Goal: Task Accomplishment & Management: Manage account settings

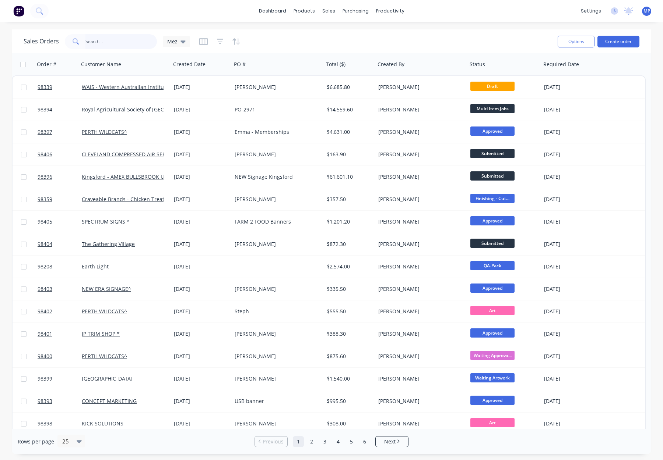
click at [98, 39] on input "text" at bounding box center [121, 41] width 72 height 15
click at [218, 41] on icon "button" at bounding box center [220, 41] width 5 height 1
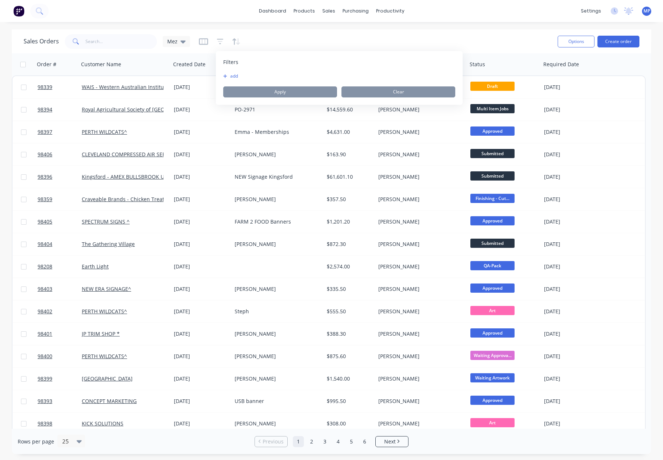
click at [233, 77] on button "add" at bounding box center [232, 76] width 18 height 6
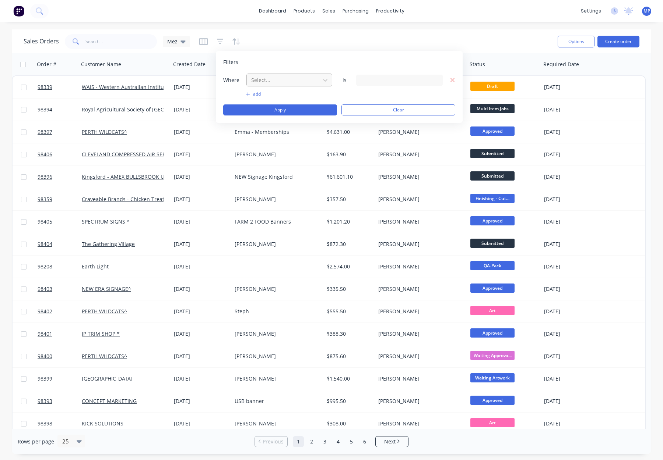
click at [266, 84] on div at bounding box center [283, 79] width 66 height 9
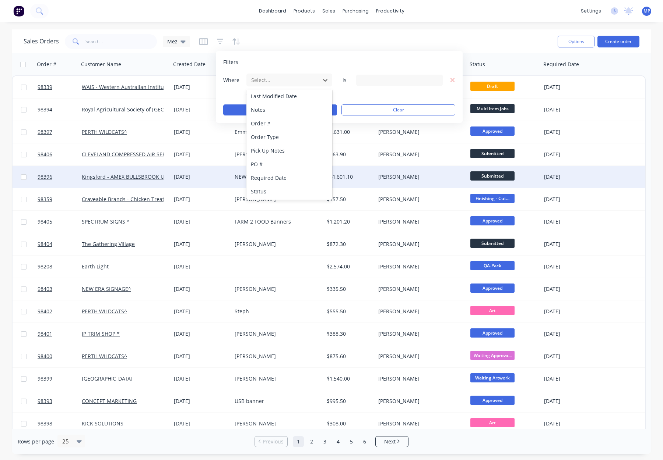
click at [292, 188] on div "Status" at bounding box center [289, 192] width 86 height 14
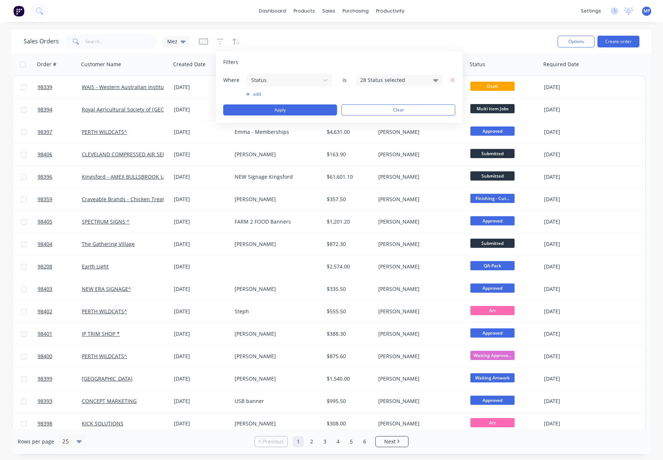
click at [373, 79] on div "28 Status selected" at bounding box center [393, 80] width 67 height 8
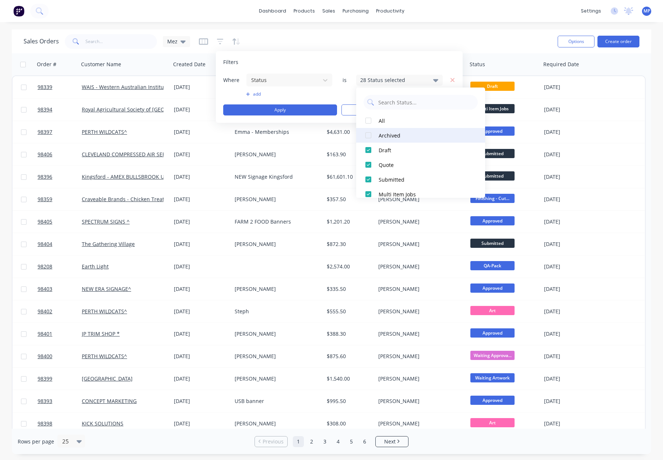
drag, startPoint x: 380, startPoint y: 132, endPoint x: 374, endPoint y: 131, distance: 6.7
click at [380, 132] on div "Archived" at bounding box center [422, 136] width 88 height 8
click at [297, 110] on button "Apply" at bounding box center [280, 110] width 114 height 11
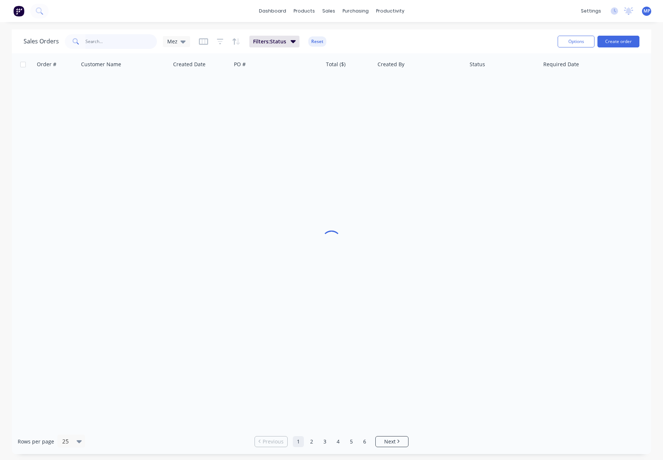
click at [102, 44] on input "text" at bounding box center [121, 41] width 72 height 15
click at [91, 41] on input "18884" at bounding box center [121, 41] width 72 height 15
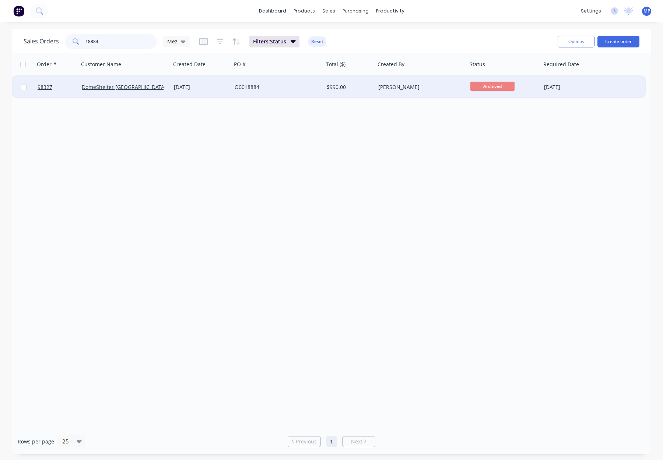
type input "18884"
click at [273, 96] on div "O0018884" at bounding box center [278, 87] width 92 height 22
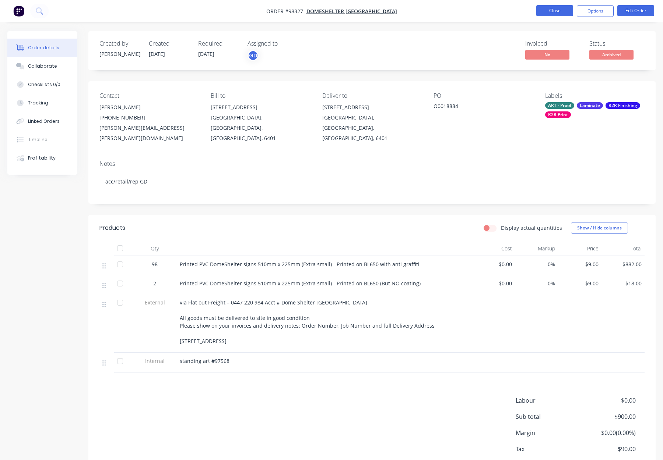
click at [555, 8] on button "Close" at bounding box center [554, 10] width 37 height 11
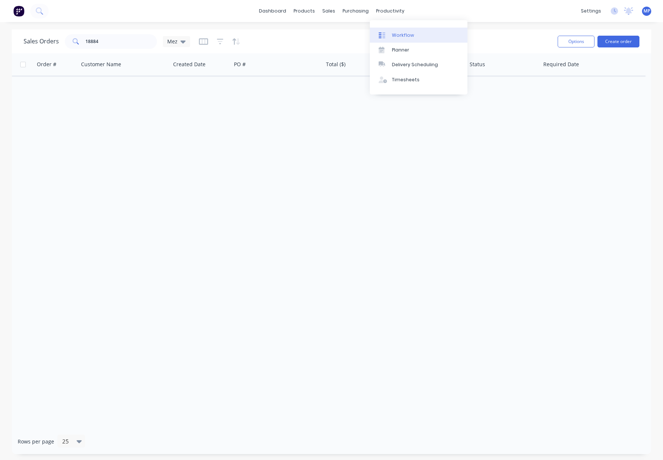
click at [402, 36] on div "Workflow" at bounding box center [403, 35] width 22 height 7
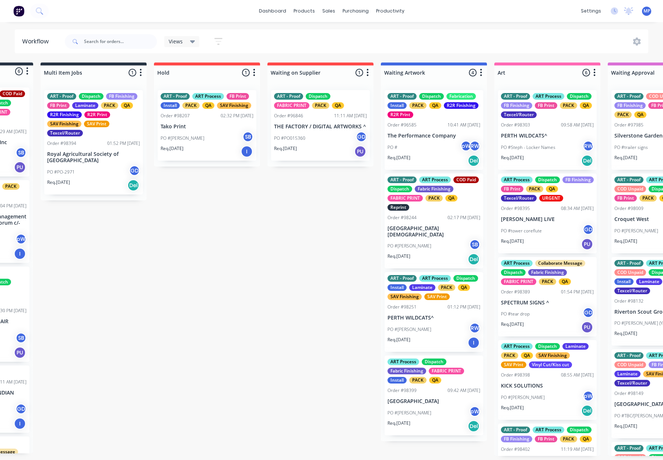
scroll to position [0, 89]
click at [99, 38] on input "text" at bounding box center [120, 41] width 73 height 15
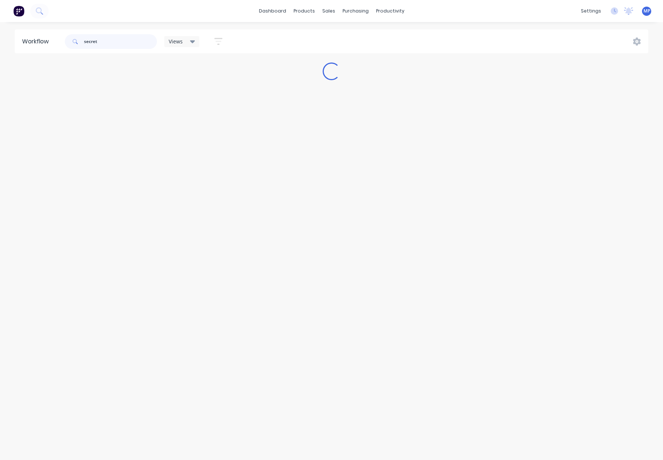
scroll to position [0, 0]
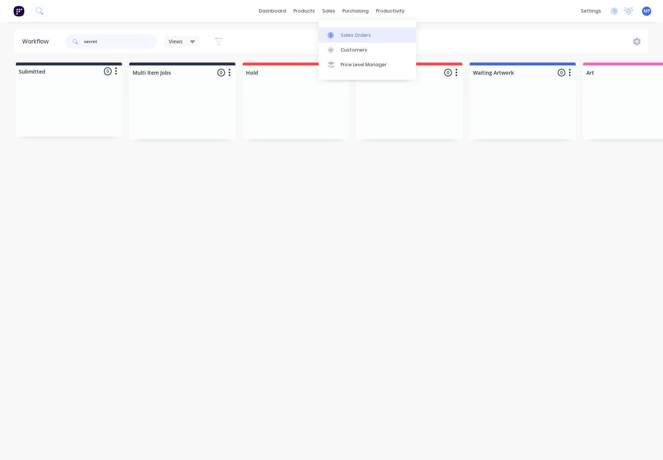
type input "secret"
click at [339, 39] on link "Sales Orders" at bounding box center [367, 35] width 98 height 15
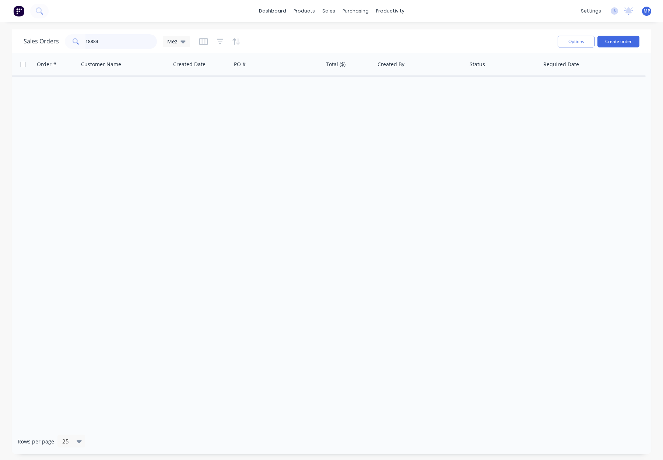
click at [112, 42] on input "18884" at bounding box center [121, 41] width 72 height 15
drag, startPoint x: 101, startPoint y: 42, endPoint x: 70, endPoint y: 41, distance: 31.3
click at [68, 42] on div "18884" at bounding box center [111, 41] width 92 height 15
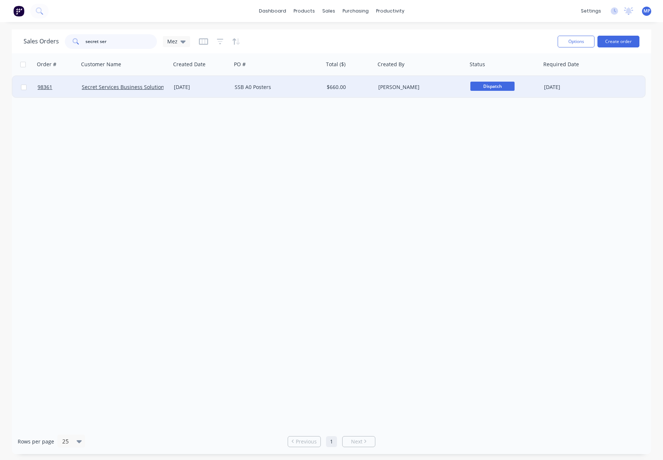
type input "secret ser"
click at [289, 88] on div "SSB A0 Posters" at bounding box center [275, 87] width 82 height 7
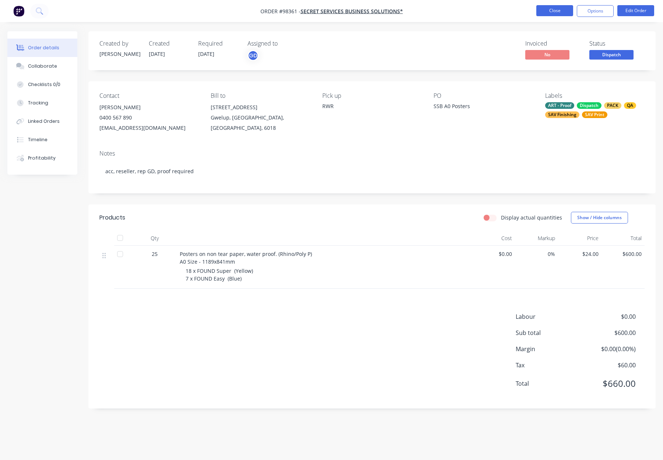
click at [553, 9] on button "Close" at bounding box center [554, 10] width 37 height 11
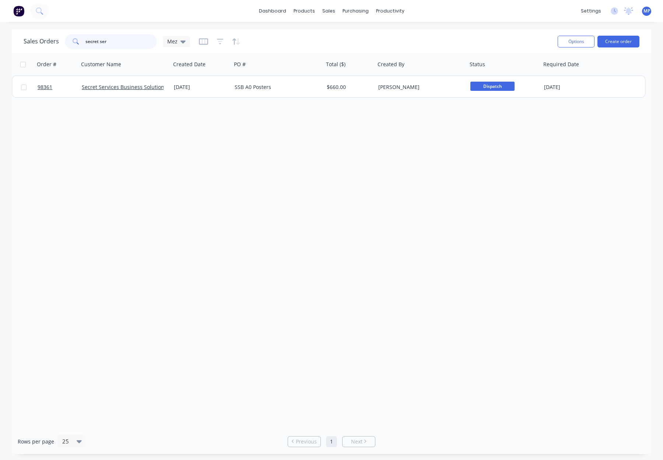
drag, startPoint x: 115, startPoint y: 42, endPoint x: 120, endPoint y: 42, distance: 5.2
click at [116, 42] on input "secret ser" at bounding box center [121, 41] width 72 height 15
drag, startPoint x: 120, startPoint y: 42, endPoint x: 78, endPoint y: 42, distance: 42.3
click at [68, 42] on div "secret ser" at bounding box center [111, 41] width 92 height 15
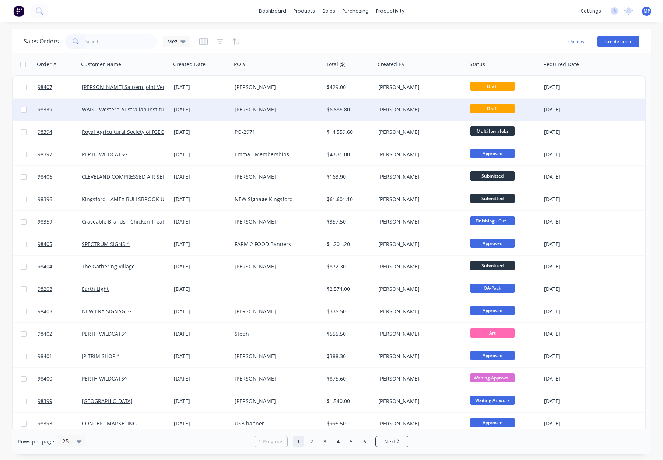
click at [283, 109] on div "[PERSON_NAME]" at bounding box center [275, 109] width 82 height 7
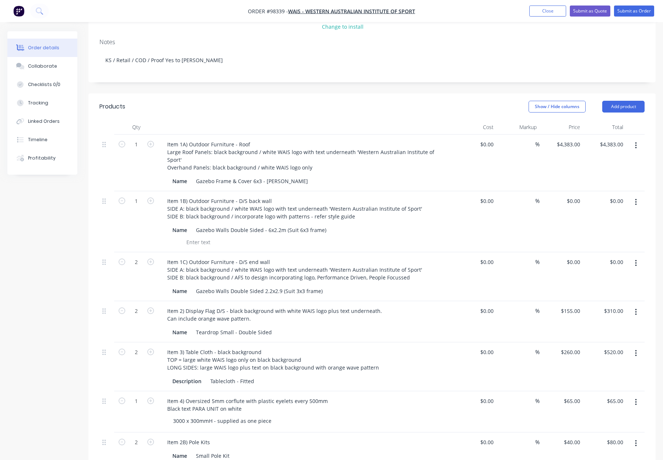
scroll to position [151, 0]
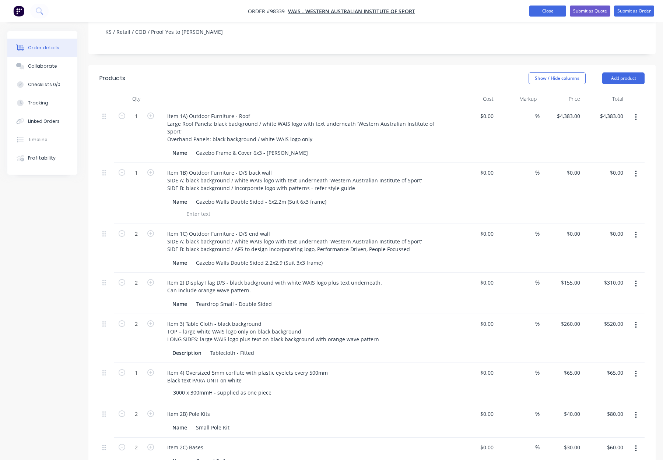
click at [542, 17] on nav "Order #98339 - WAIS - Western Australian Institute of Sport Add product Close S…" at bounding box center [331, 11] width 663 height 22
click at [541, 12] on button "Close" at bounding box center [547, 11] width 37 height 11
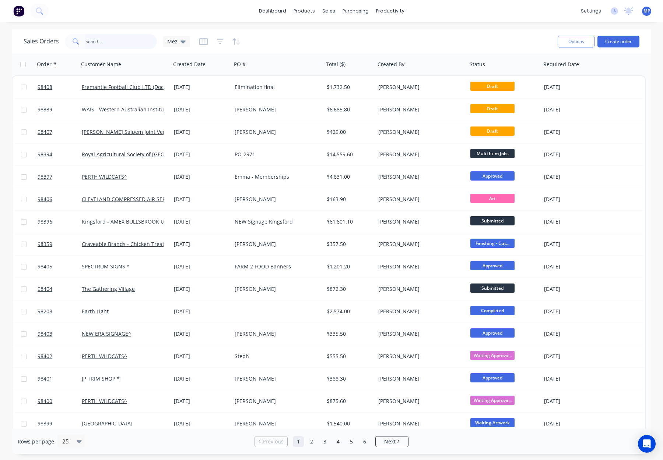
drag, startPoint x: 140, startPoint y: 38, endPoint x: 147, endPoint y: 39, distance: 7.2
click at [140, 38] on input "text" at bounding box center [121, 41] width 72 height 15
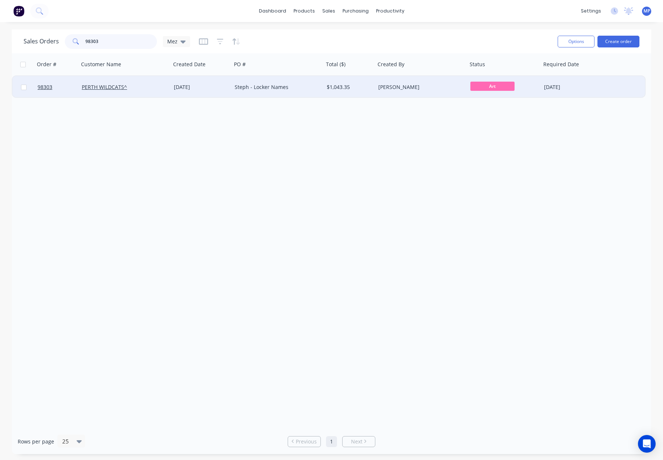
type input "98303"
click at [310, 84] on div "Steph - Locker Names" at bounding box center [275, 87] width 82 height 7
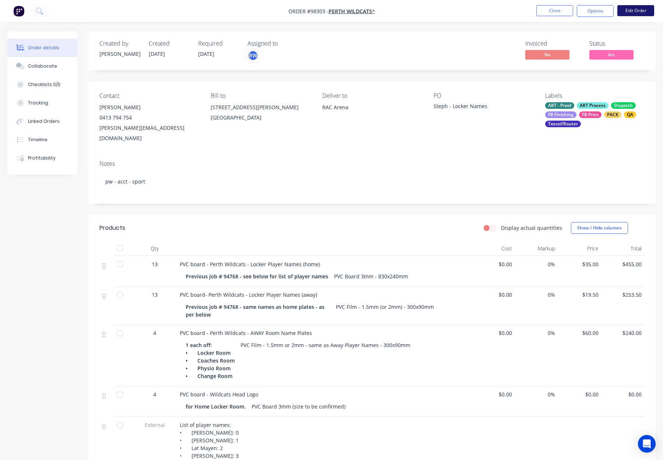
click at [632, 9] on button "Edit Order" at bounding box center [635, 10] width 37 height 11
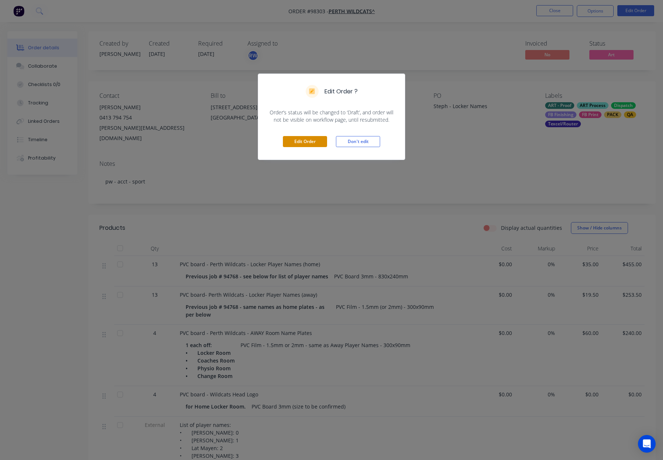
click at [307, 142] on button "Edit Order" at bounding box center [305, 141] width 44 height 11
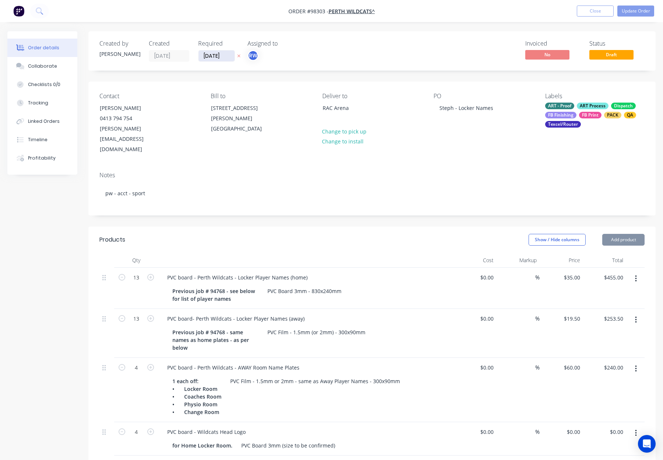
click at [216, 55] on input "[DATE]" at bounding box center [216, 55] width 36 height 11
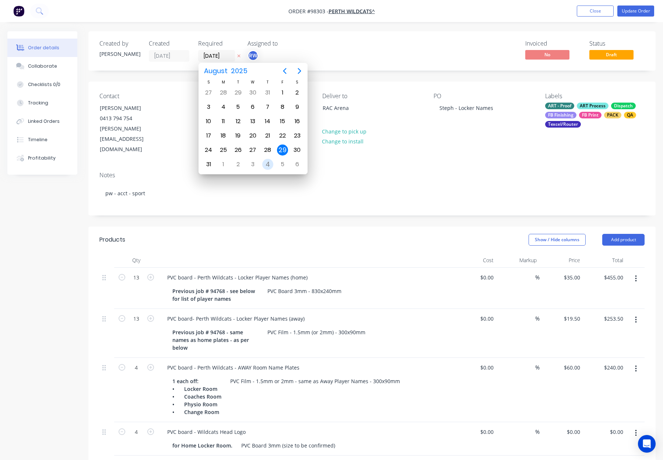
click at [264, 166] on div "4" at bounding box center [267, 164] width 11 height 11
type input "04/09/25"
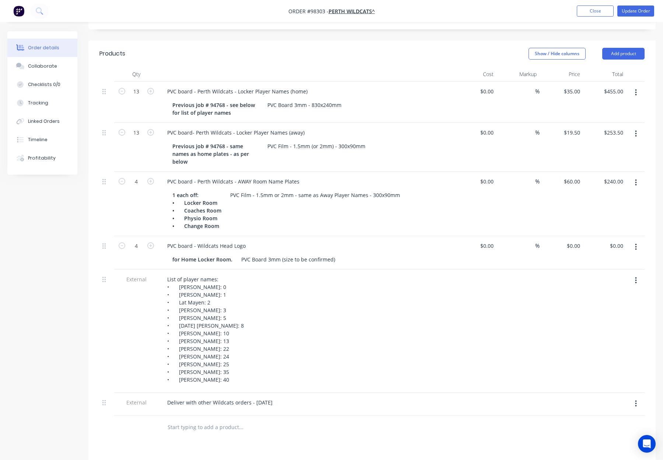
scroll to position [195, 0]
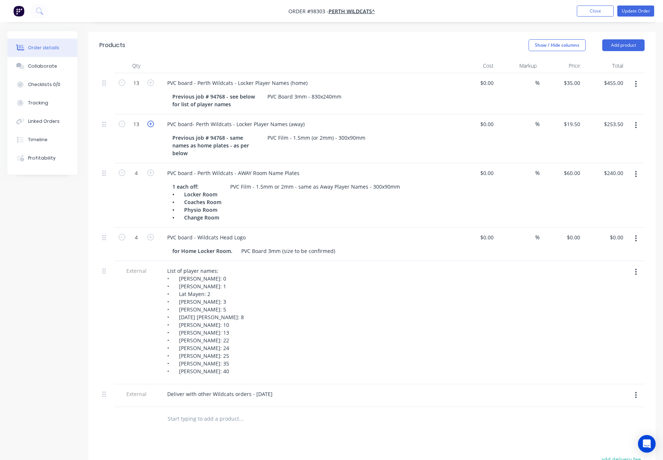
click at [154, 120] on button "button" at bounding box center [151, 124] width 10 height 8
type input "14"
type input "$273.00"
click at [152, 80] on icon "button" at bounding box center [150, 83] width 7 height 7
type input "14"
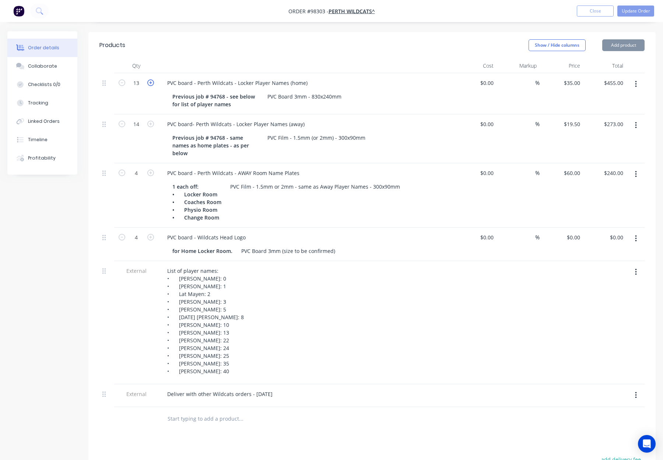
type input "$490.00"
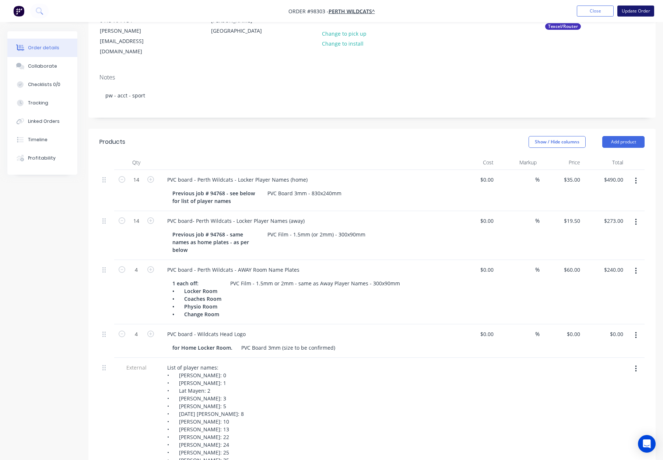
scroll to position [97, 0]
click at [638, 9] on button "Update Order" at bounding box center [635, 11] width 37 height 11
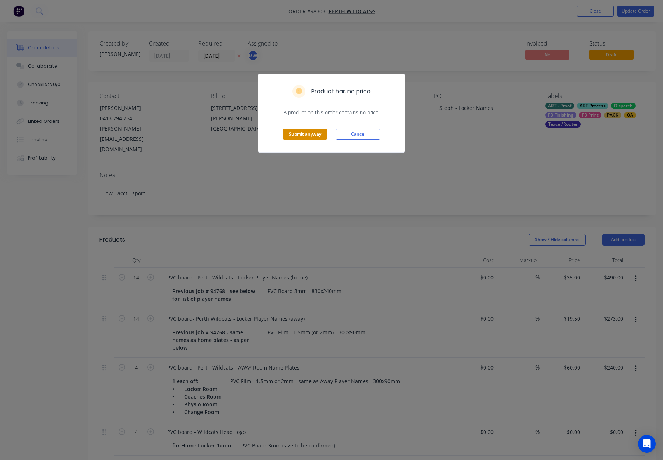
drag, startPoint x: 288, startPoint y: 132, endPoint x: 300, endPoint y: 133, distance: 11.8
click at [288, 132] on button "Submit anyway" at bounding box center [305, 134] width 44 height 11
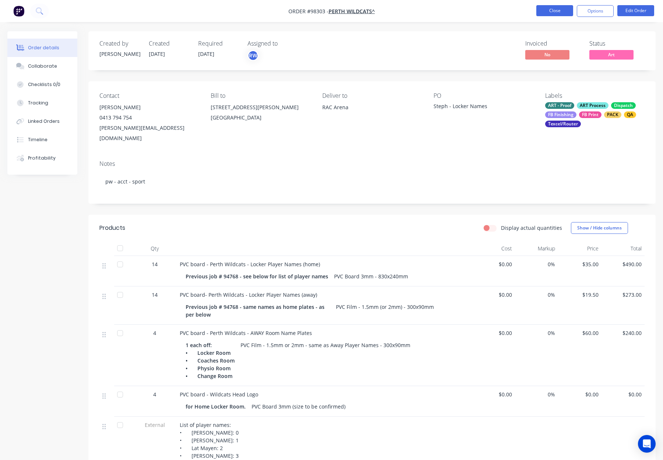
click at [548, 15] on button "Close" at bounding box center [554, 10] width 37 height 11
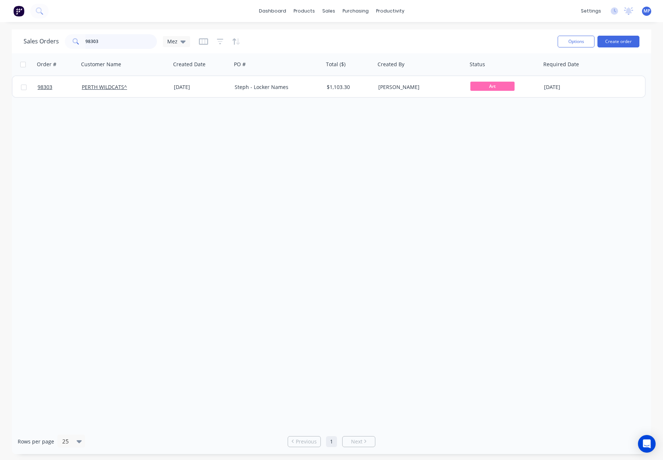
click at [121, 41] on input "98303" at bounding box center [121, 41] width 72 height 15
drag, startPoint x: 120, startPoint y: 42, endPoint x: 56, endPoint y: 42, distance: 64.4
click at [56, 42] on div "Sales Orders 98303 Mez" at bounding box center [107, 41] width 166 height 15
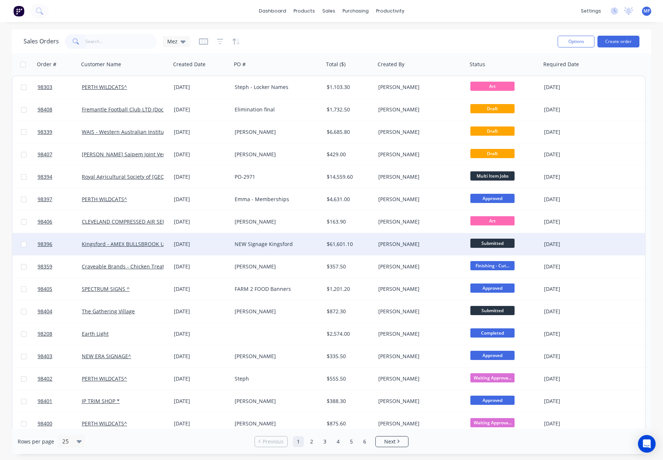
click at [310, 243] on div "NEW Signage Kingsford" at bounding box center [275, 244] width 82 height 7
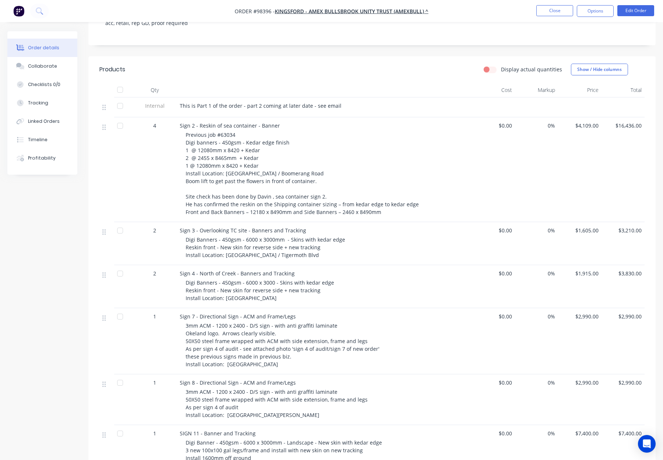
scroll to position [148, 0]
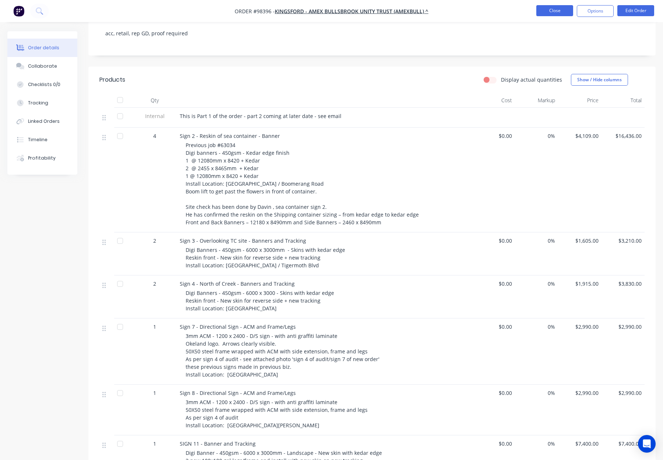
click at [547, 12] on button "Close" at bounding box center [554, 10] width 37 height 11
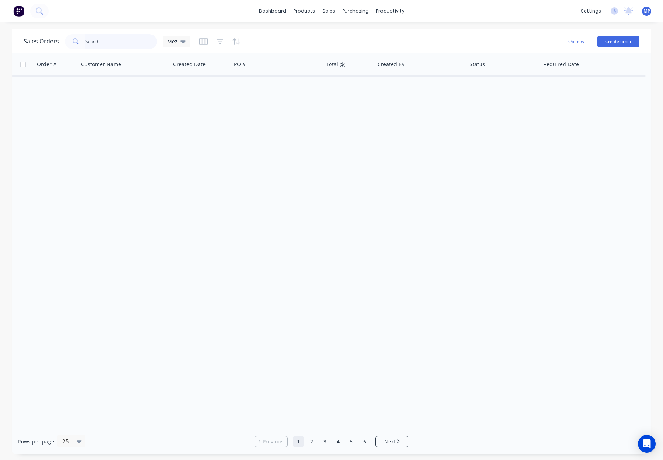
click at [146, 37] on input "text" at bounding box center [121, 41] width 72 height 15
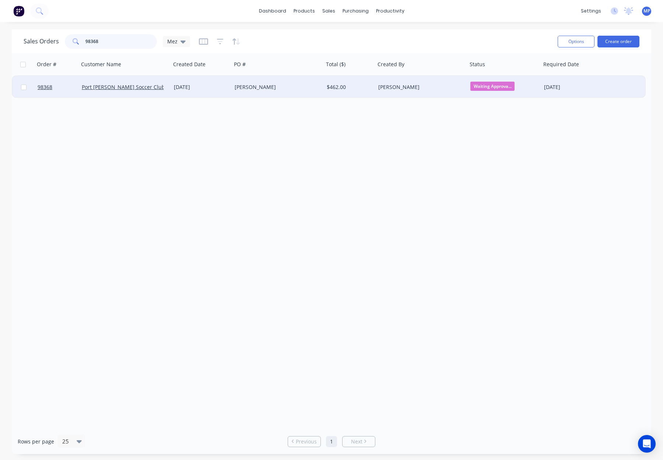
type input "98368"
click at [453, 90] on div "[PERSON_NAME]" at bounding box center [419, 87] width 82 height 7
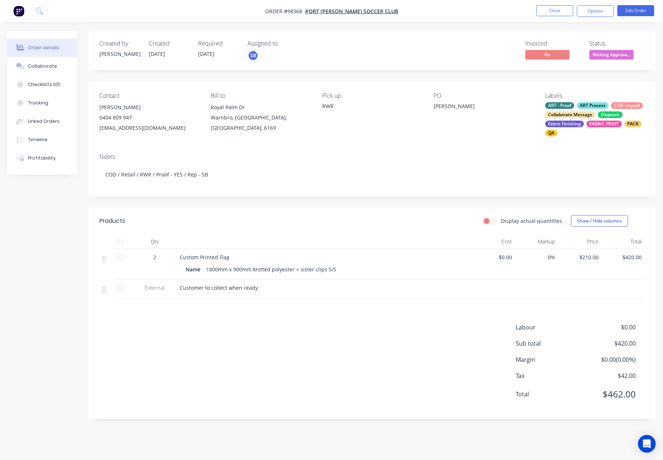
click at [599, 55] on span "Waiting Approva..." at bounding box center [611, 54] width 44 height 9
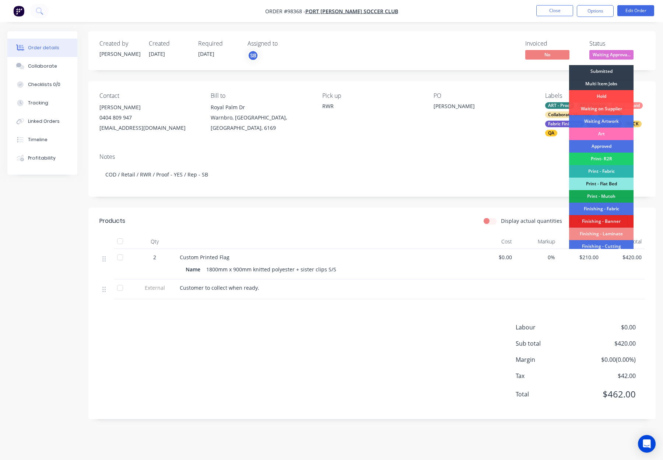
click at [596, 95] on div "Hold" at bounding box center [601, 96] width 64 height 13
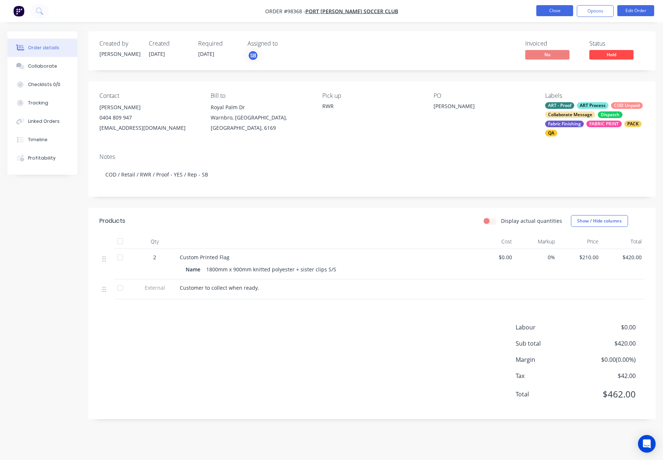
click at [552, 8] on button "Close" at bounding box center [554, 10] width 37 height 11
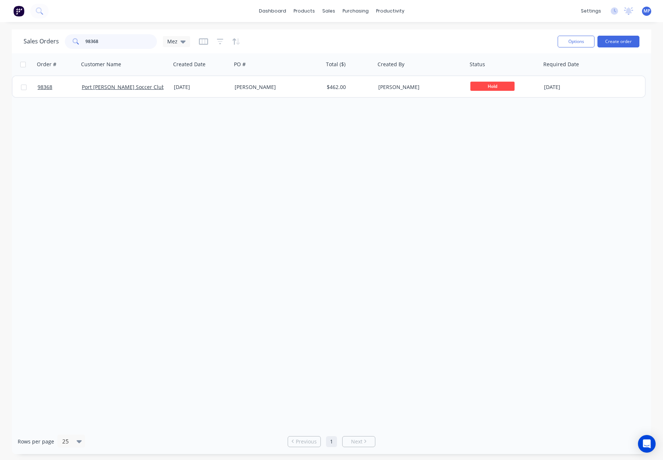
drag, startPoint x: 110, startPoint y: 41, endPoint x: 67, endPoint y: 40, distance: 42.7
click at [67, 40] on div "98368" at bounding box center [111, 41] width 92 height 15
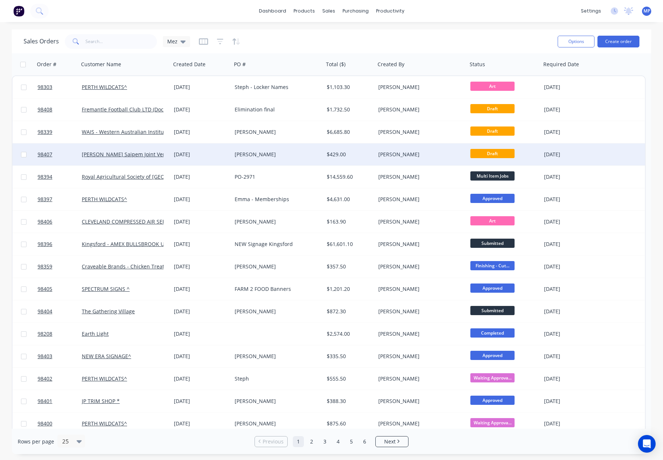
click at [308, 160] on div "[PERSON_NAME]" at bounding box center [278, 155] width 92 height 22
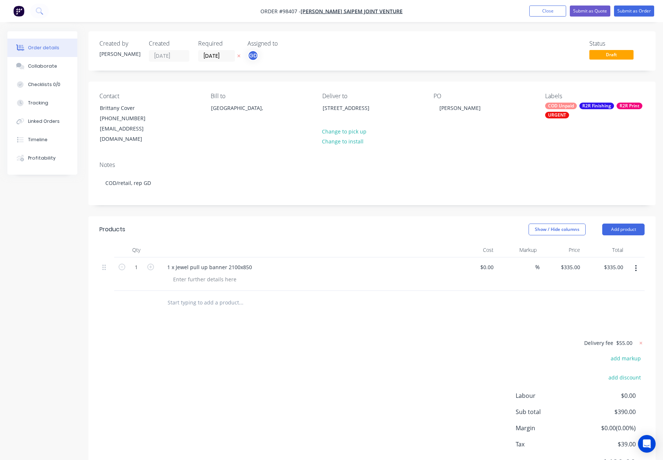
click at [557, 105] on div "COD Unpaid" at bounding box center [561, 106] width 32 height 7
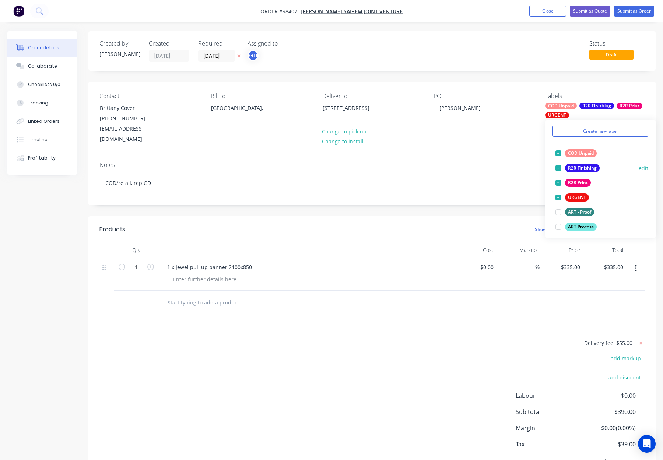
click at [583, 170] on div "R2R Finishing" at bounding box center [582, 168] width 35 height 8
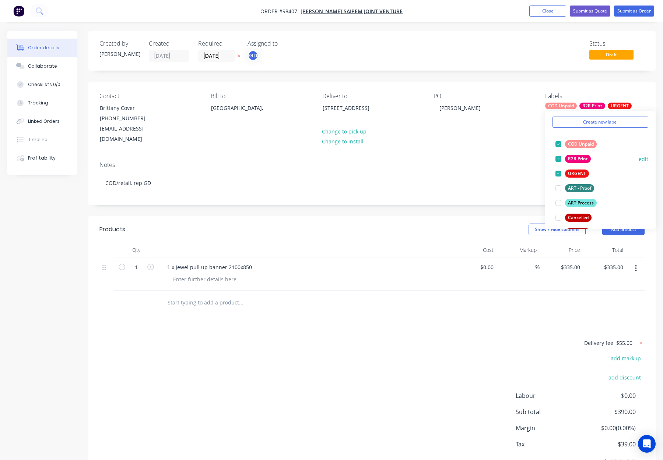
click at [579, 159] on div "R2R Print" at bounding box center [578, 159] width 26 height 8
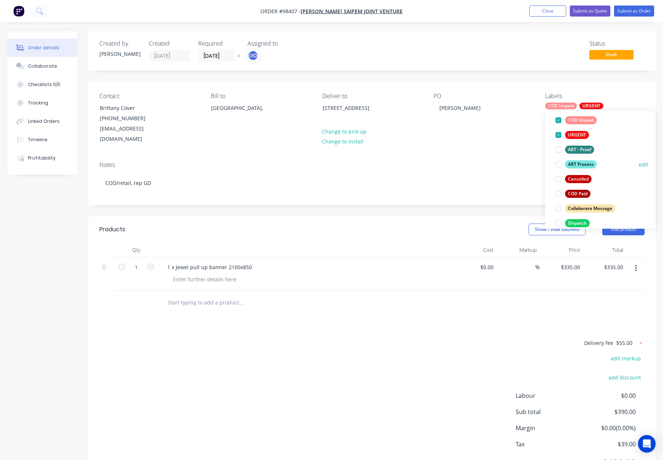
click at [582, 163] on div "ART Process" at bounding box center [581, 164] width 32 height 8
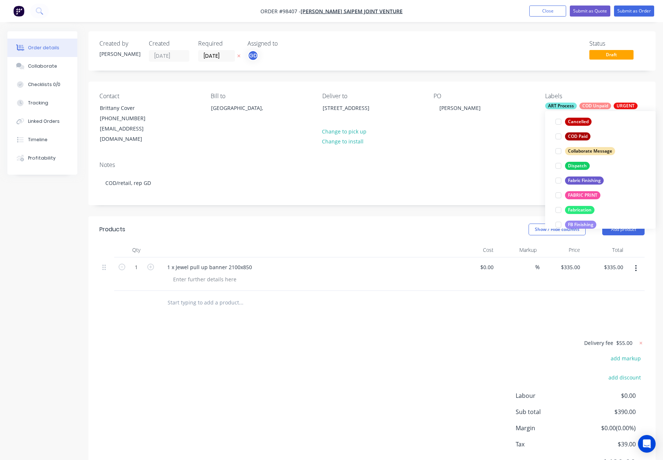
click at [583, 163] on div "Dispatch" at bounding box center [577, 166] width 25 height 8
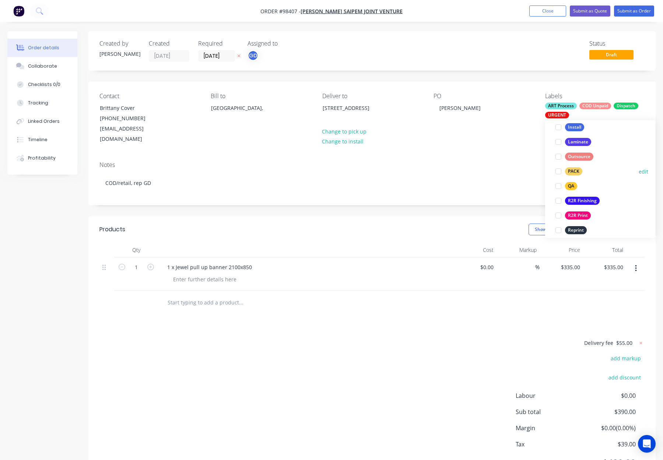
click at [578, 169] on div "PACK" at bounding box center [573, 171] width 17 height 8
click at [572, 171] on div "QA" at bounding box center [571, 171] width 12 height 8
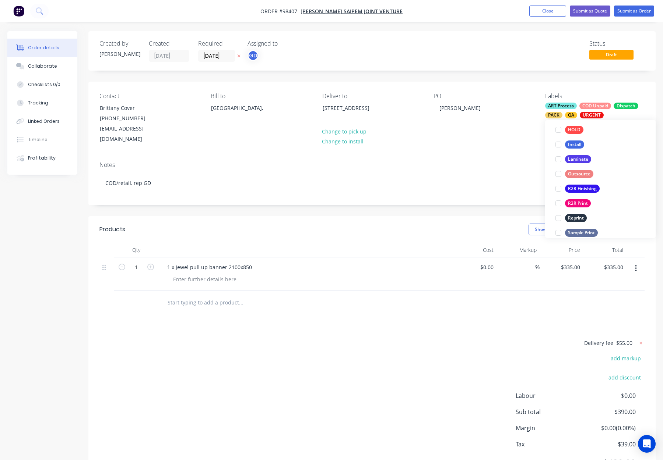
scroll to position [353, 0]
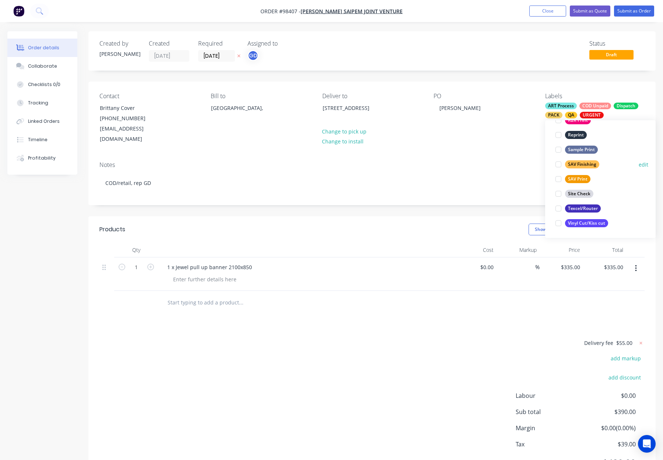
click at [584, 164] on div "SAV Finishing" at bounding box center [582, 164] width 34 height 8
click at [578, 180] on div "SAV Print" at bounding box center [577, 179] width 25 height 8
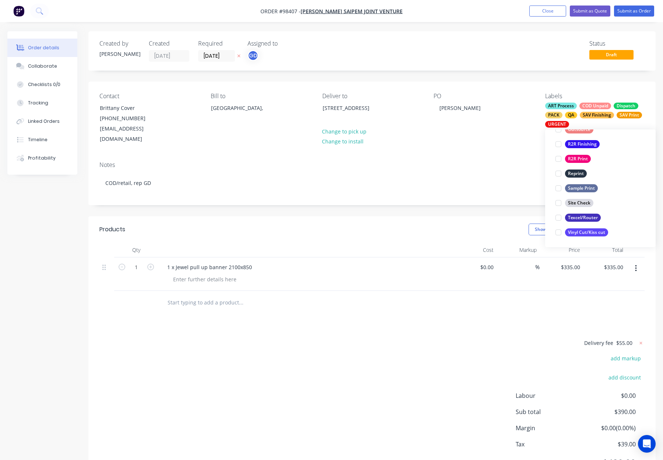
scroll to position [88, 0]
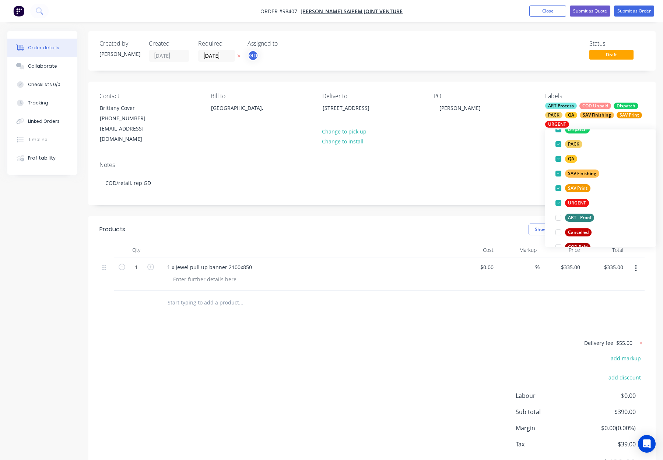
click at [455, 156] on div "Notes COD/retail, rep GD" at bounding box center [371, 180] width 567 height 49
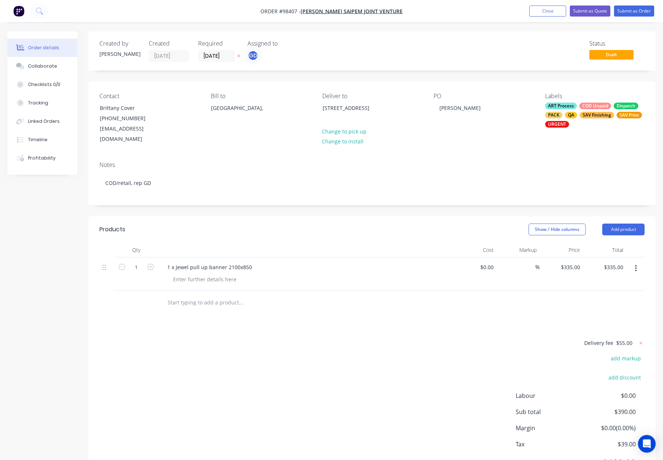
drag, startPoint x: 236, startPoint y: 304, endPoint x: 198, endPoint y: 290, distance: 39.9
click at [236, 304] on div at bounding box center [290, 303] width 265 height 24
drag, startPoint x: 190, startPoint y: 287, endPoint x: 204, endPoint y: 290, distance: 15.0
click at [190, 296] on input "text" at bounding box center [240, 303] width 147 height 15
drag, startPoint x: 173, startPoint y: 292, endPoint x: 186, endPoint y: 299, distance: 14.7
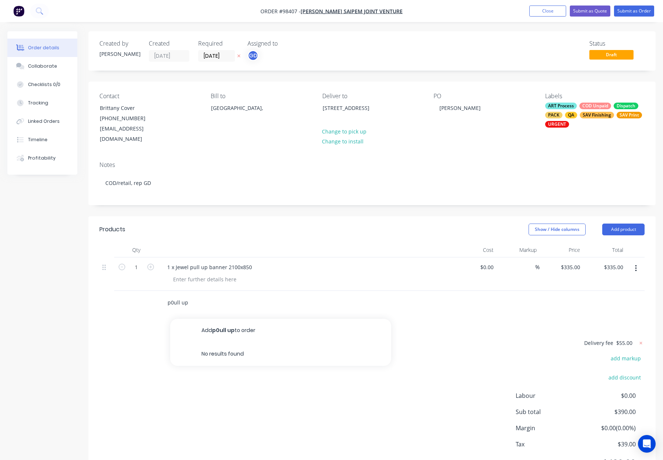
click at [174, 296] on input "p0ull up" at bounding box center [240, 303] width 147 height 15
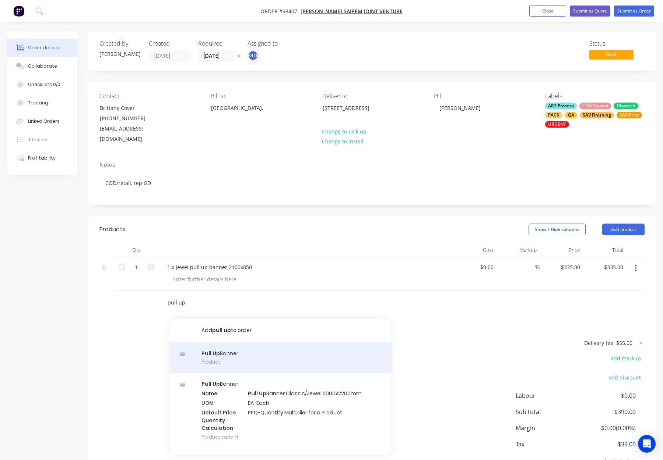
type input "pull up"
click at [248, 343] on div "Pull Up Banner Product" at bounding box center [280, 358] width 221 height 31
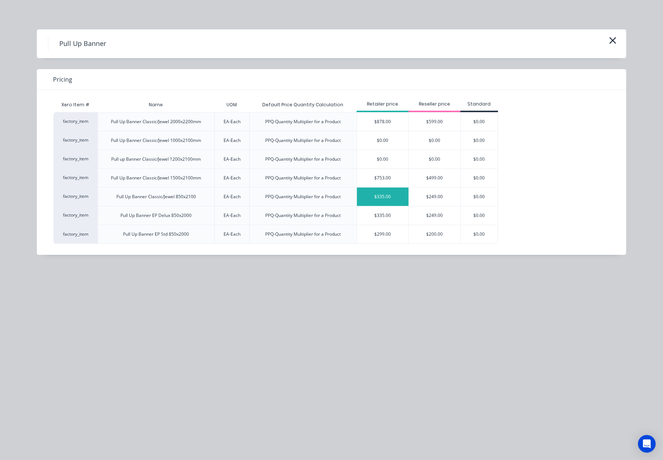
click at [388, 198] on div "$335.00" at bounding box center [383, 197] width 52 height 18
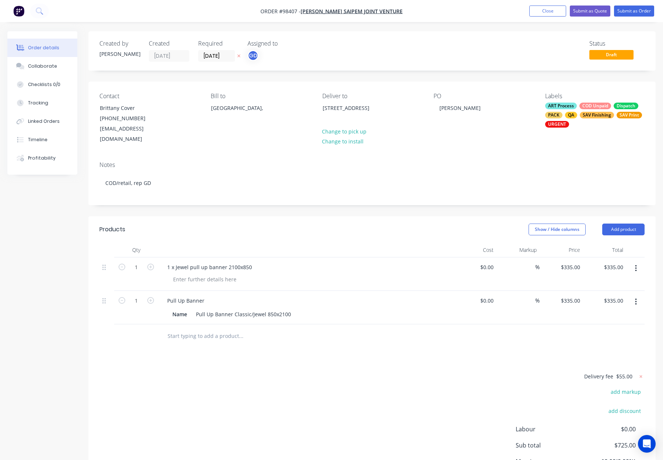
click at [637, 262] on button "button" at bounding box center [635, 268] width 17 height 13
click at [596, 327] on div "Delete" at bounding box center [609, 332] width 57 height 11
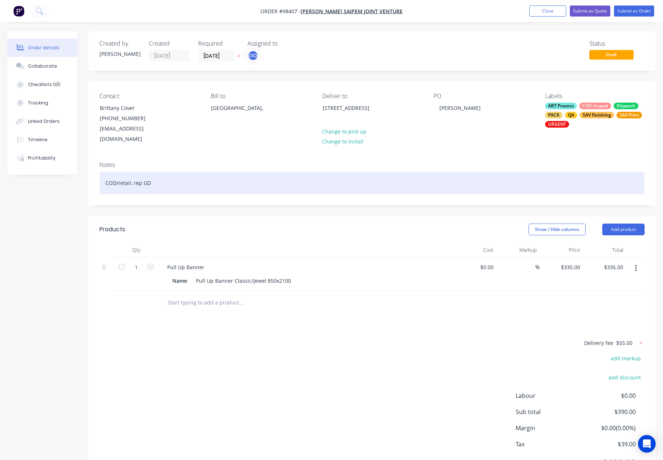
click at [220, 172] on div "COD/retail, rep GD" at bounding box center [371, 183] width 545 height 22
drag, startPoint x: 116, startPoint y: 171, endPoint x: 123, endPoint y: 176, distance: 8.4
click at [116, 172] on div "COD/retail, rep GD, no proof" at bounding box center [371, 183] width 545 height 22
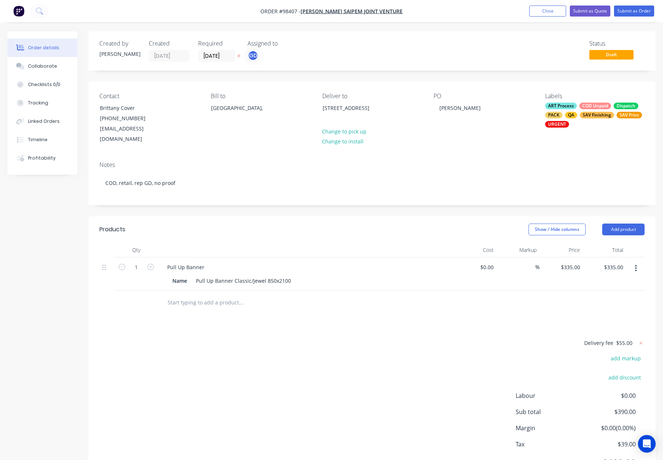
click at [255, 243] on div at bounding box center [305, 250] width 294 height 15
click at [618, 224] on button "Add product" at bounding box center [623, 230] width 42 height 12
click at [615, 331] on div "Notes (Internal)" at bounding box center [609, 336] width 57 height 11
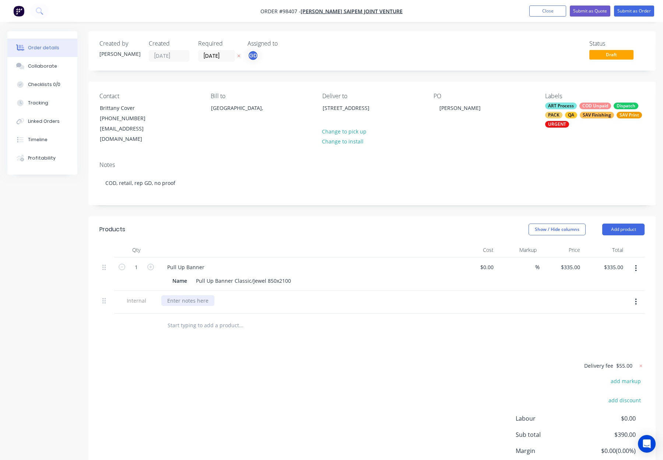
click at [192, 296] on div at bounding box center [187, 301] width 53 height 11
click at [386, 363] on div "Delivery fee $55.00 add markup add discount Labour $0.00 Sub total $390.00 Marg…" at bounding box center [371, 430] width 545 height 138
click at [629, 13] on button "Submit as Order" at bounding box center [634, 11] width 40 height 11
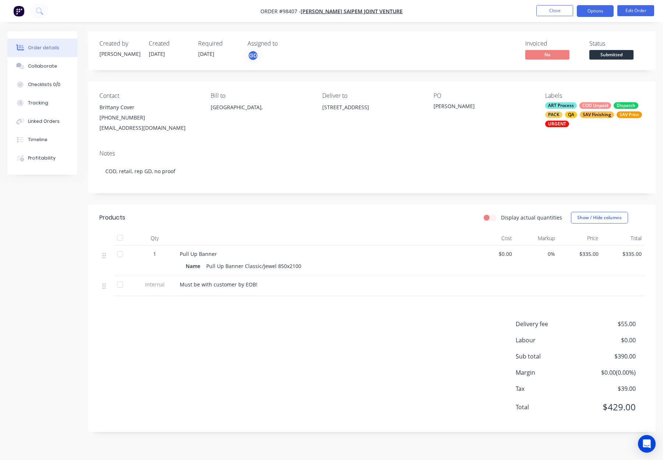
click at [589, 11] on button "Options" at bounding box center [594, 11] width 37 height 12
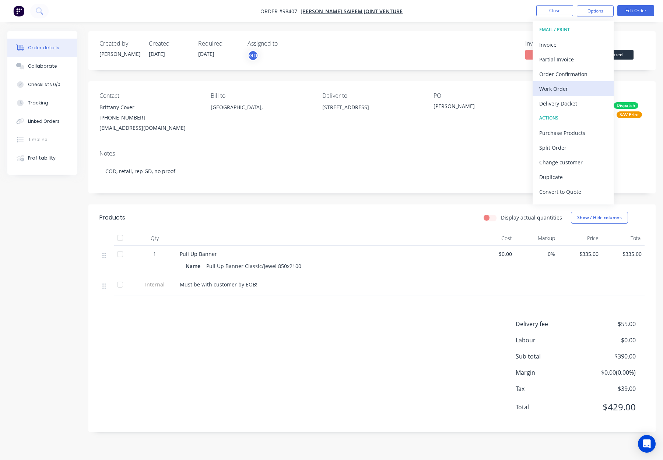
click at [576, 88] on div "Work Order" at bounding box center [573, 89] width 68 height 11
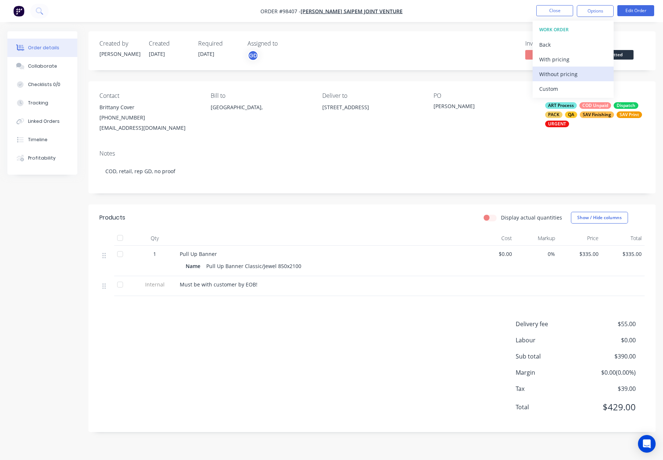
click at [576, 77] on div "Without pricing" at bounding box center [573, 74] width 68 height 11
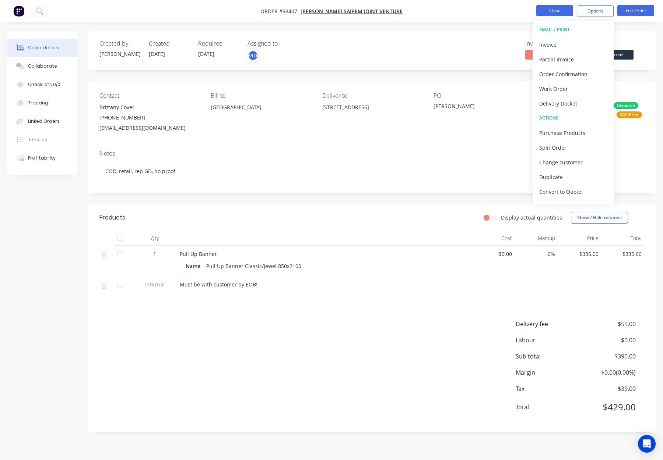
click at [548, 11] on button "Close" at bounding box center [554, 10] width 37 height 11
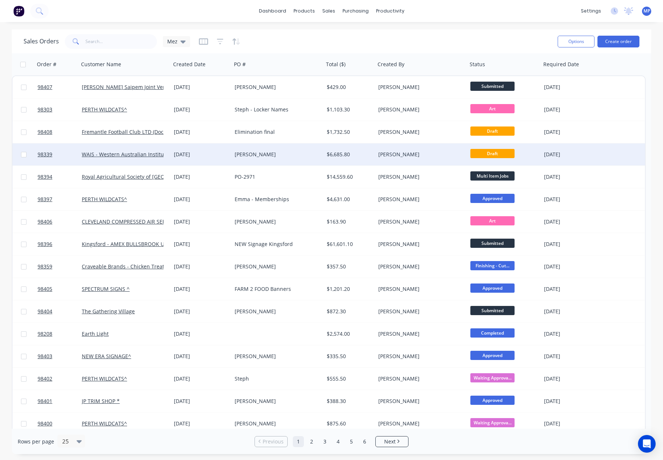
click at [421, 156] on div "[PERSON_NAME]" at bounding box center [419, 154] width 82 height 7
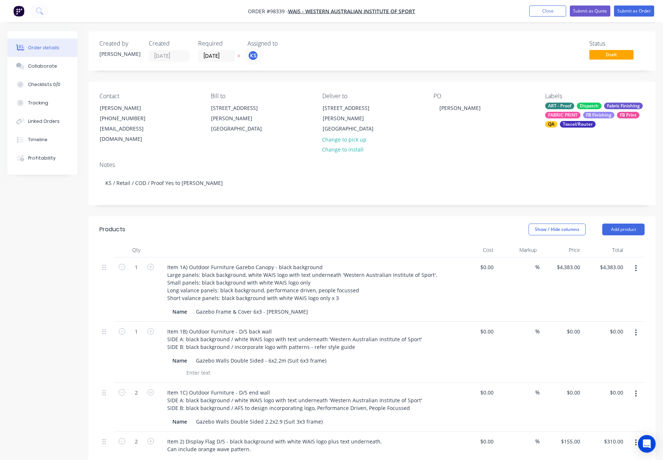
drag, startPoint x: 558, startPoint y: 109, endPoint x: 566, endPoint y: 118, distance: 12.5
click at [558, 109] on div "ART - Proof" at bounding box center [559, 106] width 29 height 7
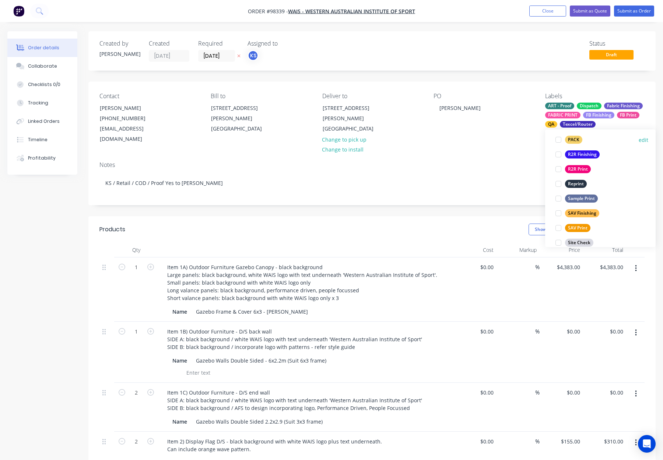
click at [573, 141] on div "PACK" at bounding box center [573, 140] width 17 height 8
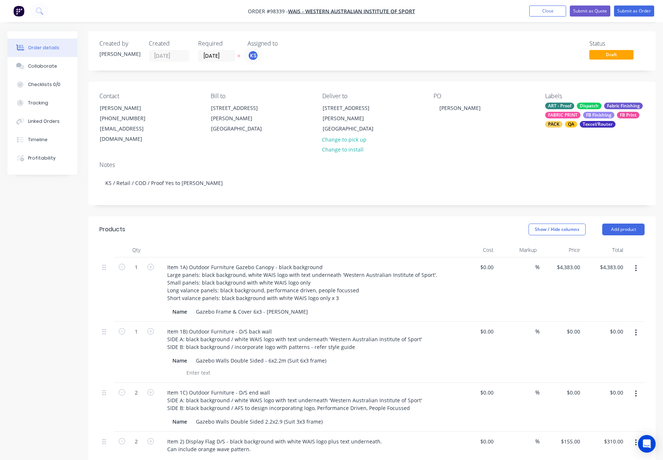
click at [522, 143] on div "Contact [PERSON_NAME] [PHONE_NUMBER] [EMAIL_ADDRESS][DOMAIN_NAME] Bill to [STRE…" at bounding box center [371, 119] width 567 height 74
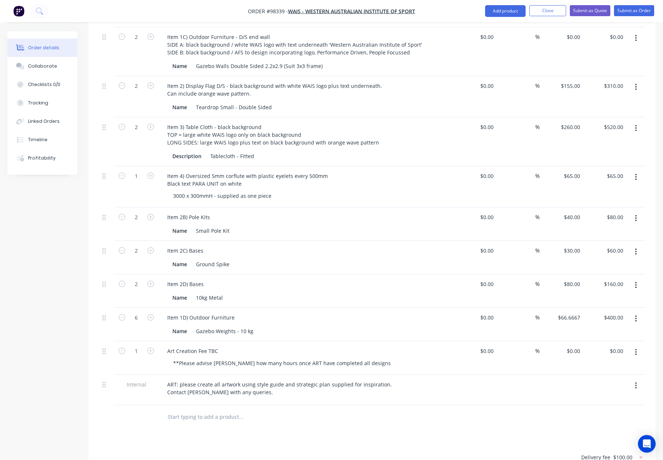
scroll to position [442, 0]
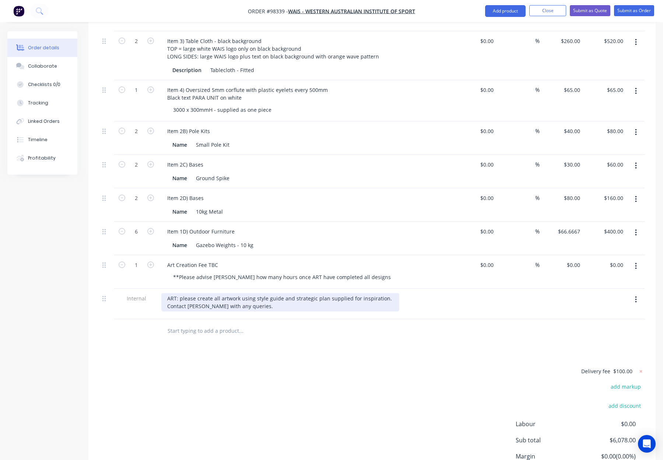
click at [243, 304] on div "ART: please create all artwork using style guide and strategic plan supplied fo…" at bounding box center [280, 302] width 238 height 18
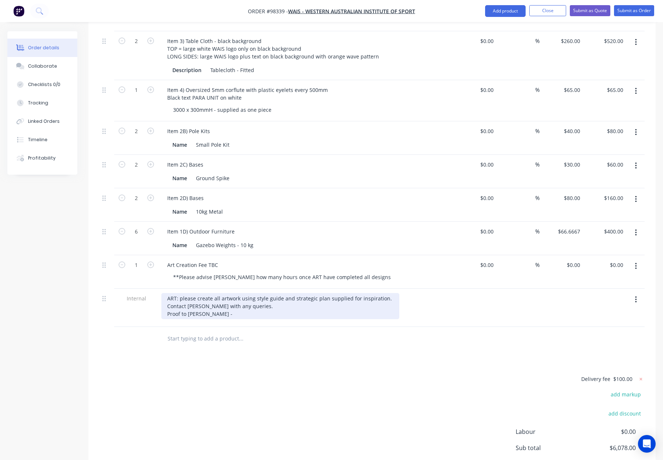
click at [208, 312] on div "ART: please create all artwork using style guide and strategic plan supplied fo…" at bounding box center [280, 306] width 238 height 26
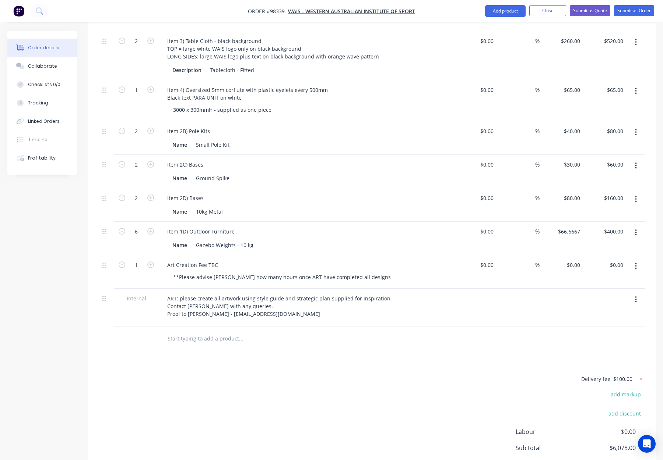
click at [294, 359] on div "Products Show / Hide columns Add product Qty Cost Markup Price Total 1 Item 1A)…" at bounding box center [371, 149] width 567 height 750
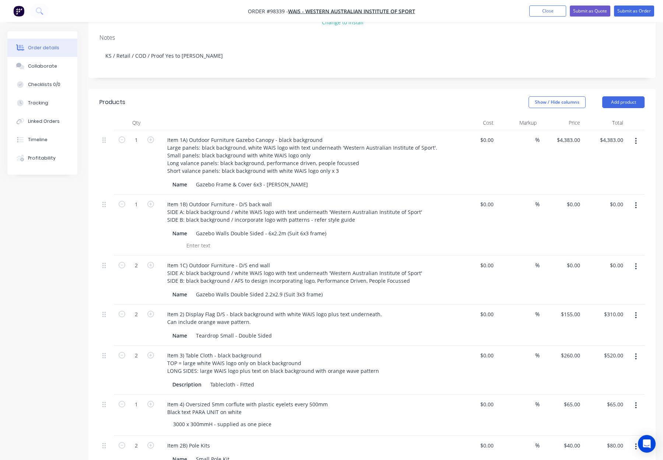
scroll to position [136, 0]
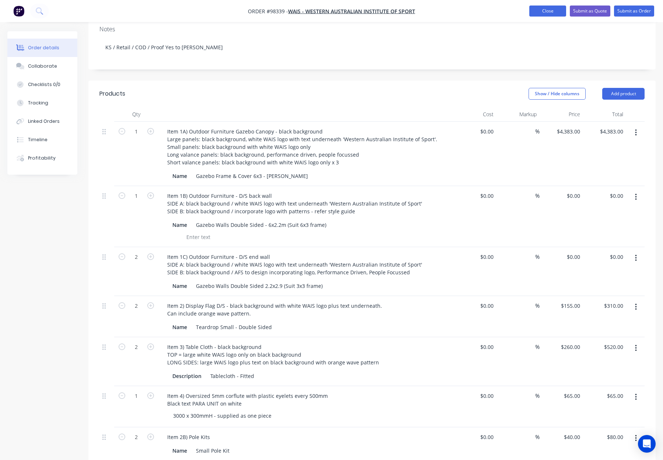
click at [537, 11] on button "Close" at bounding box center [547, 11] width 37 height 11
